Goal: Obtain resource: Download file/media

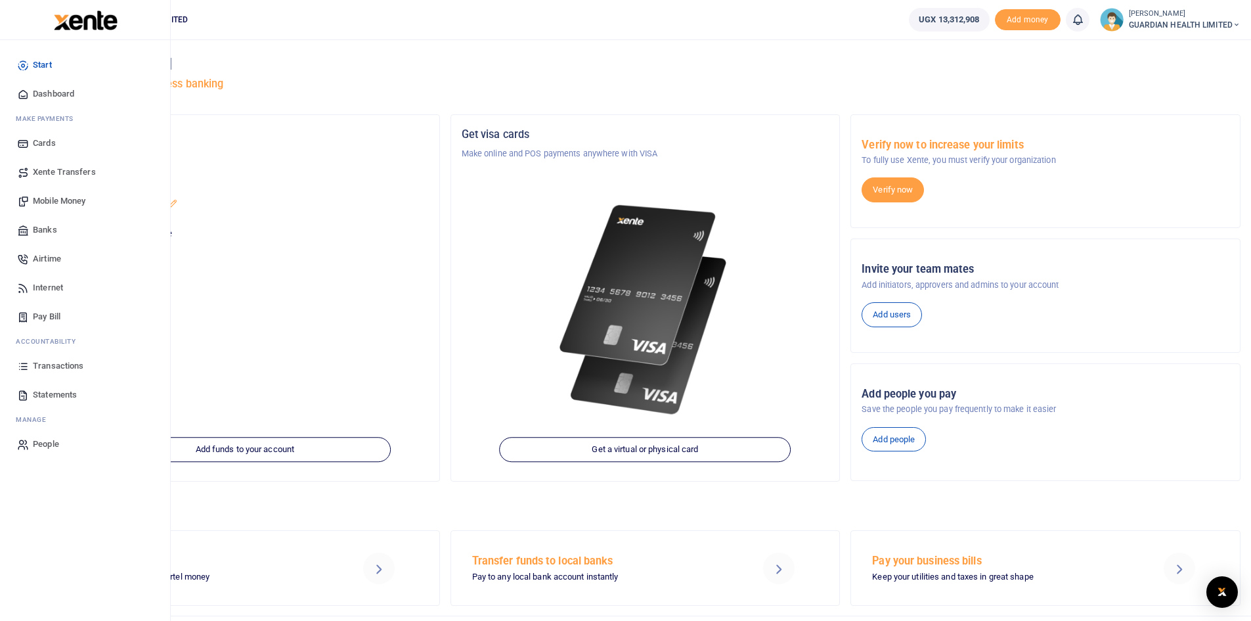
click at [66, 365] on span "Transactions" at bounding box center [58, 365] width 51 height 13
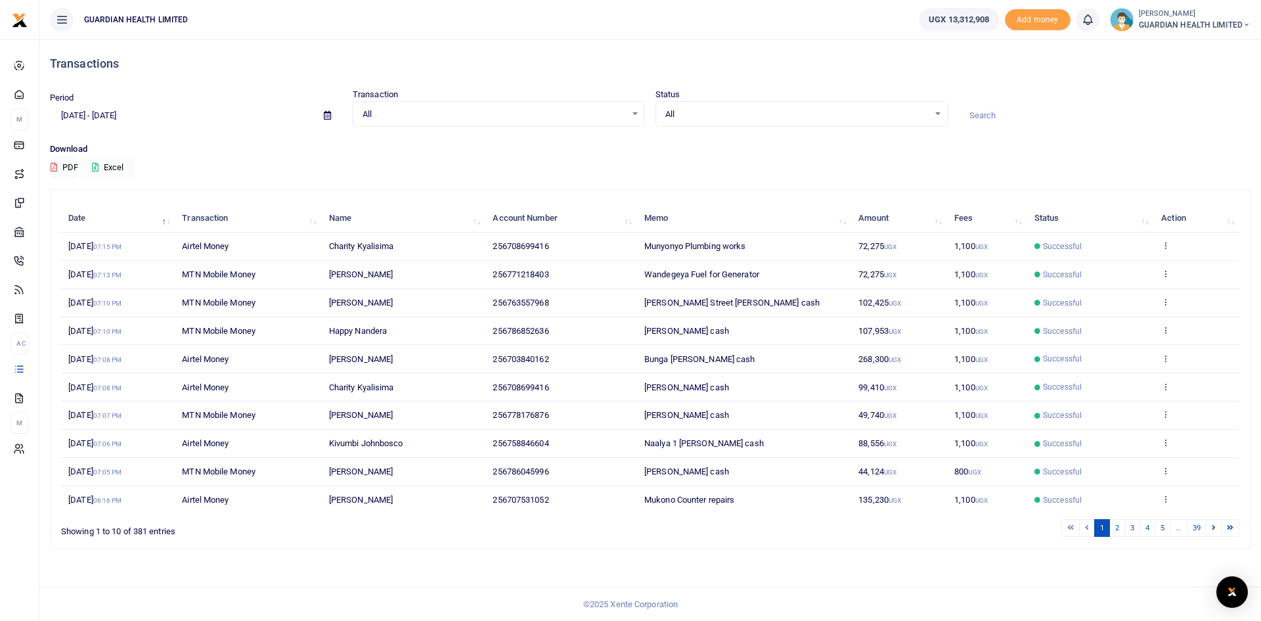
click at [120, 168] on button "Excel" at bounding box center [108, 167] width 54 height 22
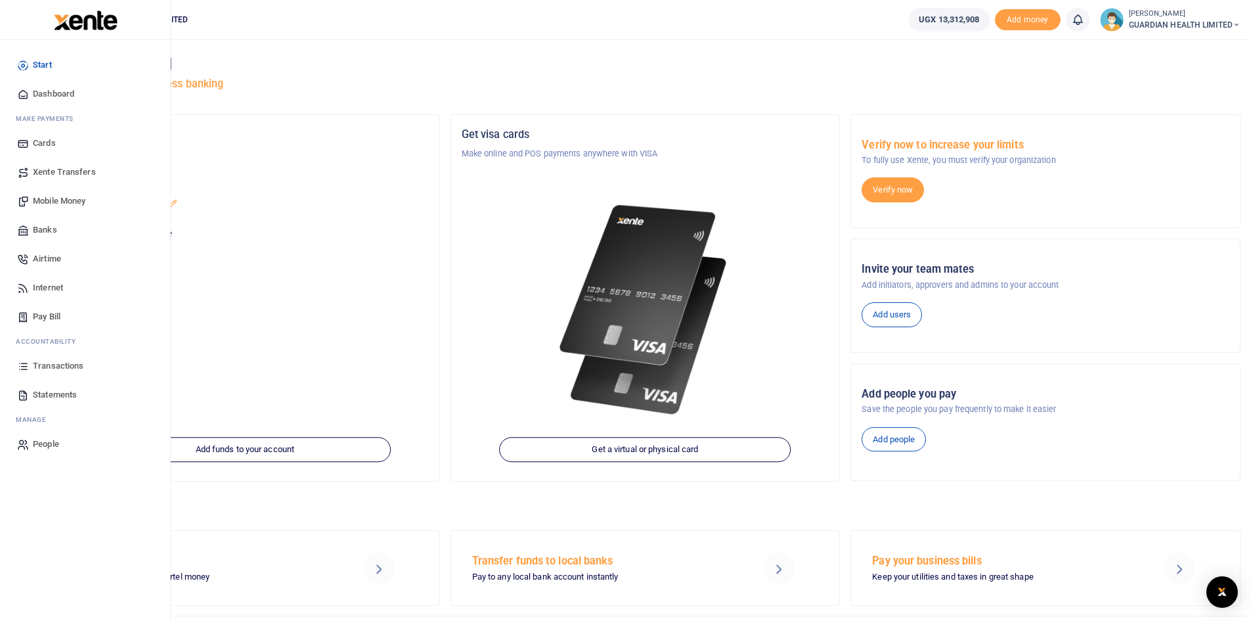
click at [65, 360] on span "Transactions" at bounding box center [58, 365] width 51 height 13
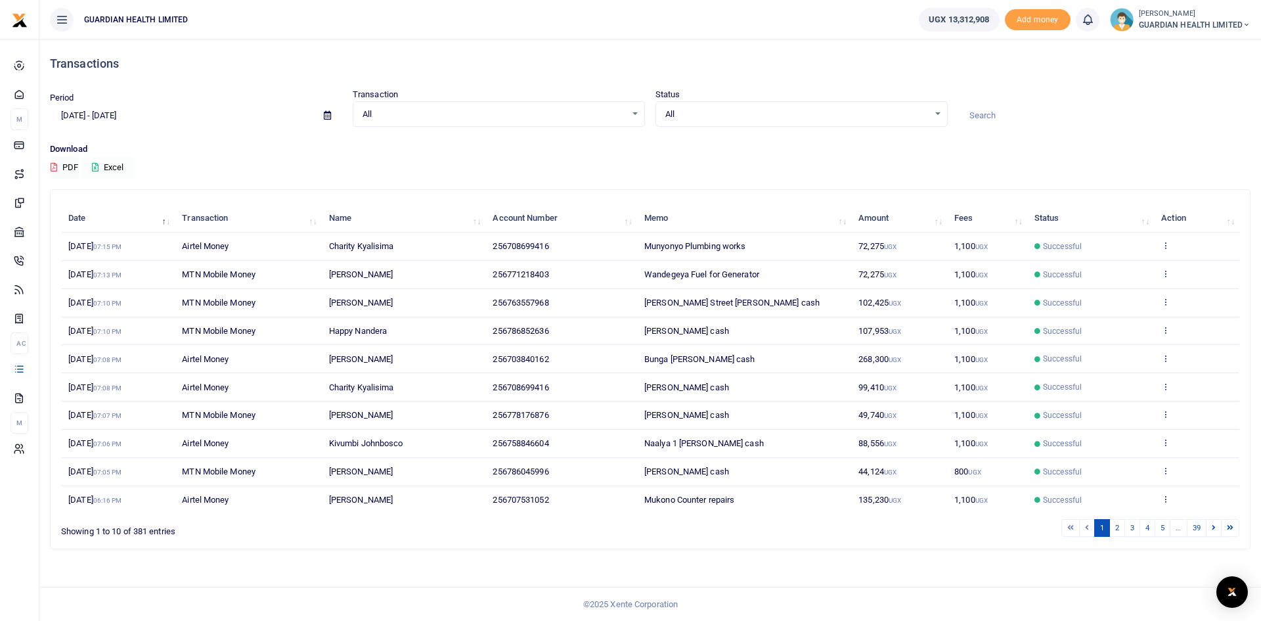
click at [112, 167] on button "Excel" at bounding box center [108, 167] width 54 height 22
click at [120, 164] on button "Excel" at bounding box center [108, 167] width 54 height 22
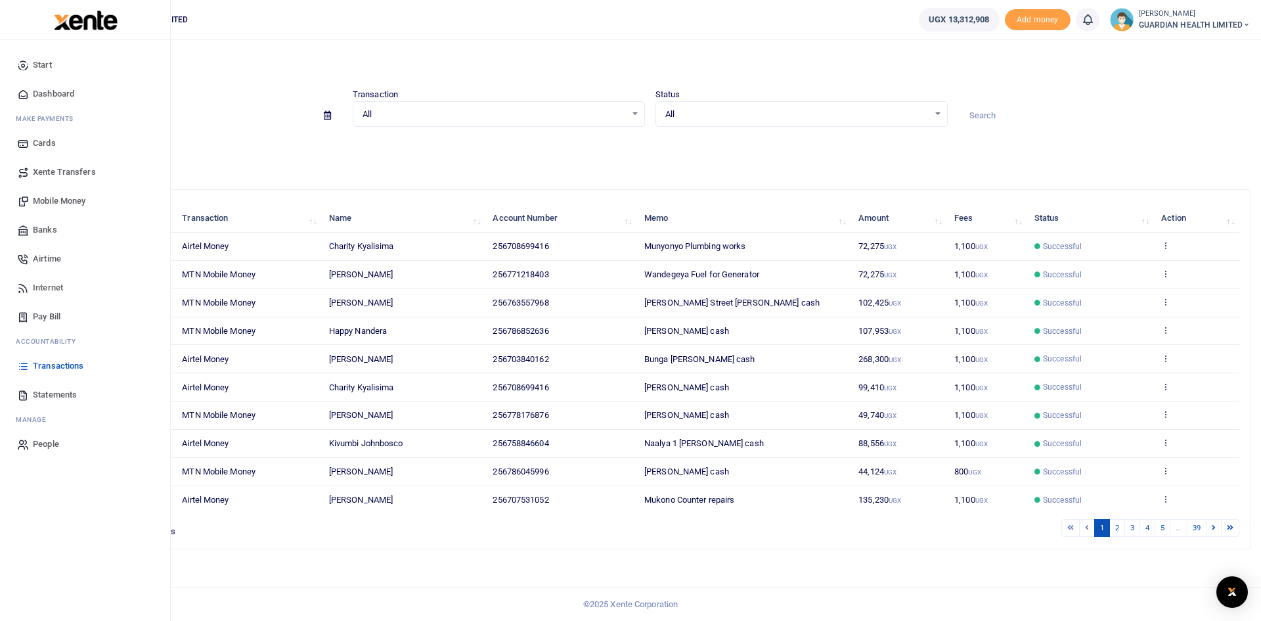
click at [72, 393] on span "Statements" at bounding box center [55, 394] width 44 height 13
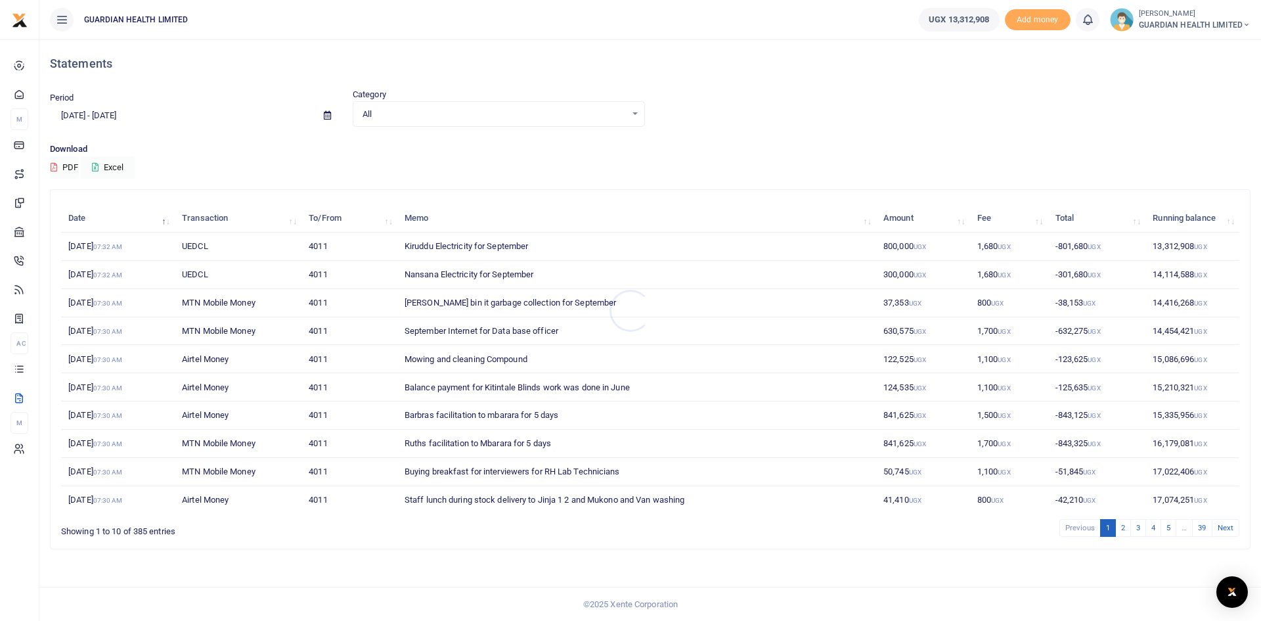
click at [118, 164] on div at bounding box center [630, 310] width 1261 height 621
click at [122, 164] on button "Excel" at bounding box center [108, 167] width 54 height 22
